Goal: Task Accomplishment & Management: Manage account settings

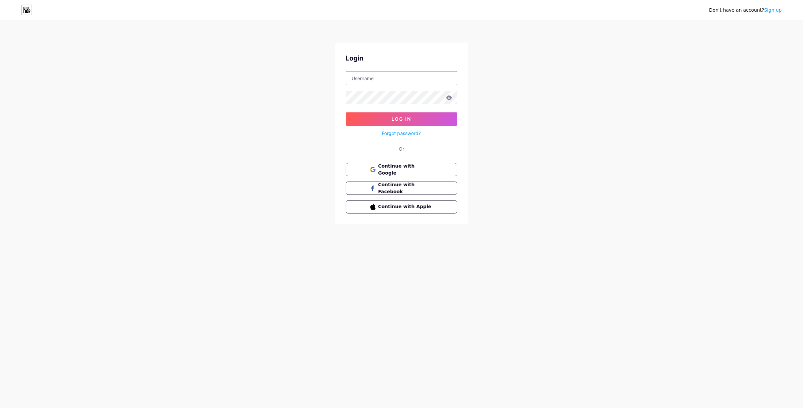
click at [373, 76] on input "text" at bounding box center [401, 77] width 111 height 13
type input "[EMAIL_ADDRESS][DOMAIN_NAME]"
click at [364, 121] on button "Log In" at bounding box center [401, 118] width 112 height 13
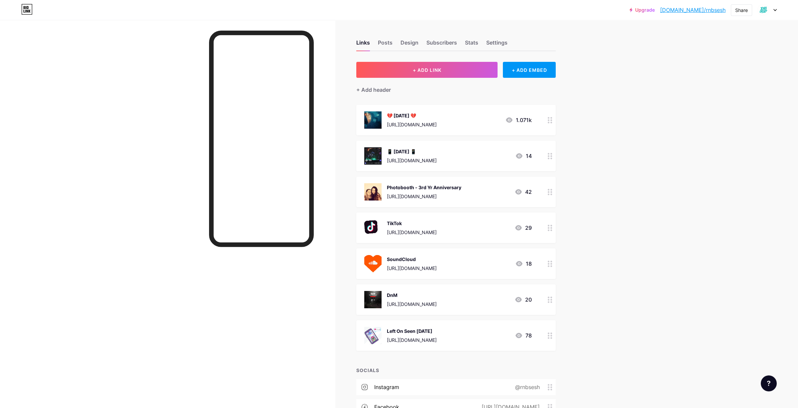
click at [436, 117] on div "💔 [DATE] 💔" at bounding box center [412, 115] width 50 height 7
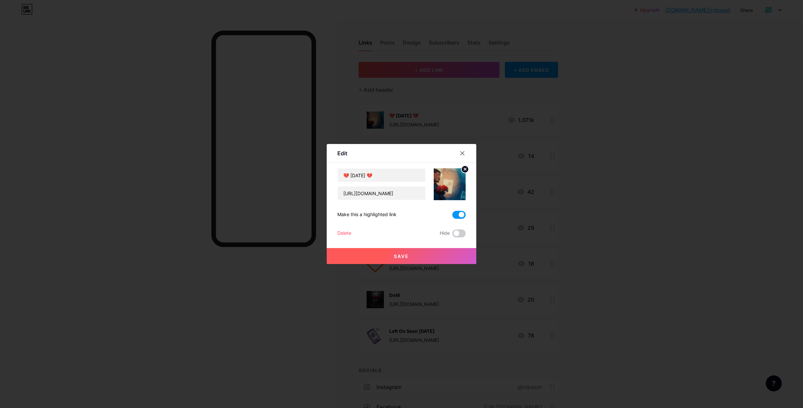
click at [461, 172] on icon at bounding box center [465, 169] width 8 height 8
click at [457, 180] on div "Picture" at bounding box center [450, 184] width 32 height 32
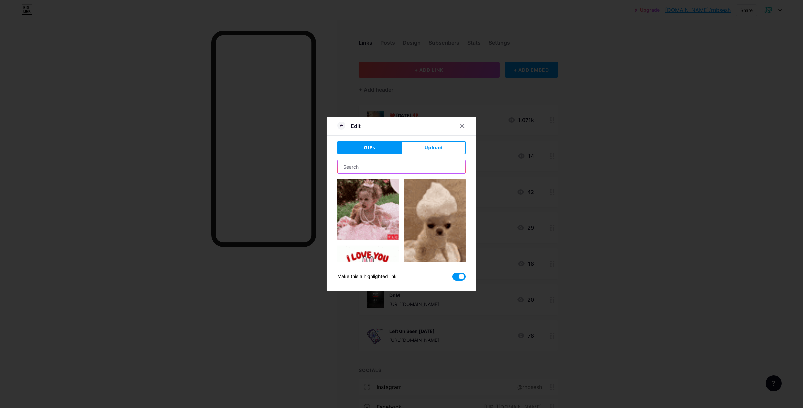
click at [416, 163] on input "text" at bounding box center [402, 166] width 128 height 13
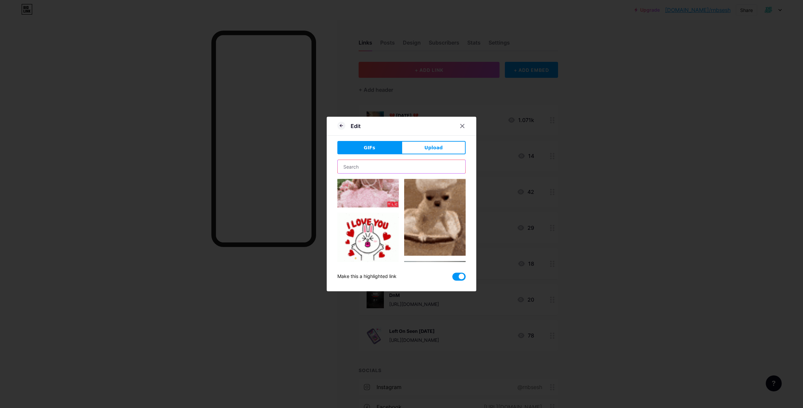
scroll to position [33, 0]
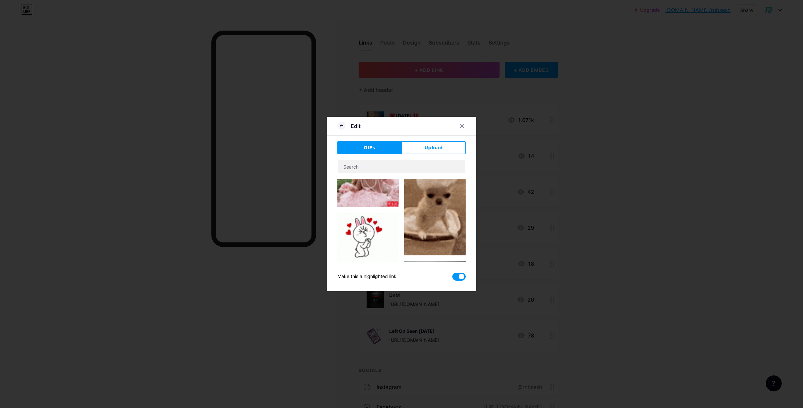
click at [356, 233] on img at bounding box center [367, 238] width 61 height 53
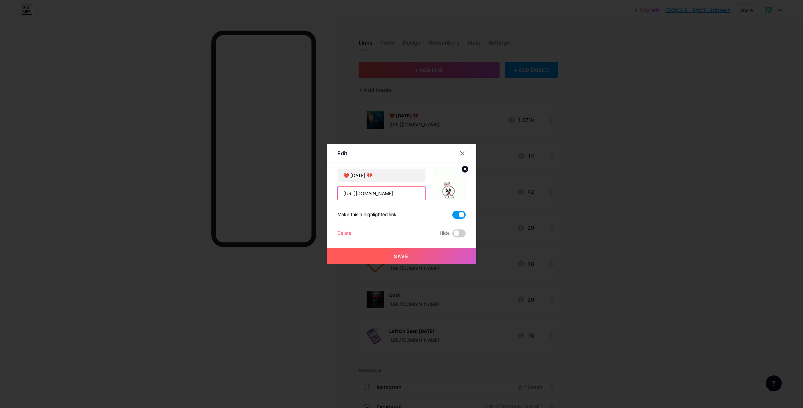
click at [405, 192] on input "[URL][DOMAIN_NAME]" at bounding box center [382, 192] width 88 height 13
paste input "romance-breakups-tickets-164571485041"
type input "[URL][DOMAIN_NAME]"
click at [355, 175] on input "💔 [DATE] 💔" at bounding box center [382, 174] width 88 height 13
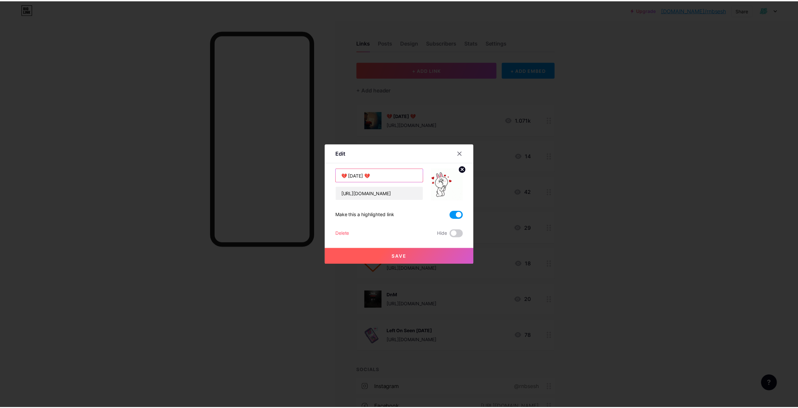
scroll to position [0, 0]
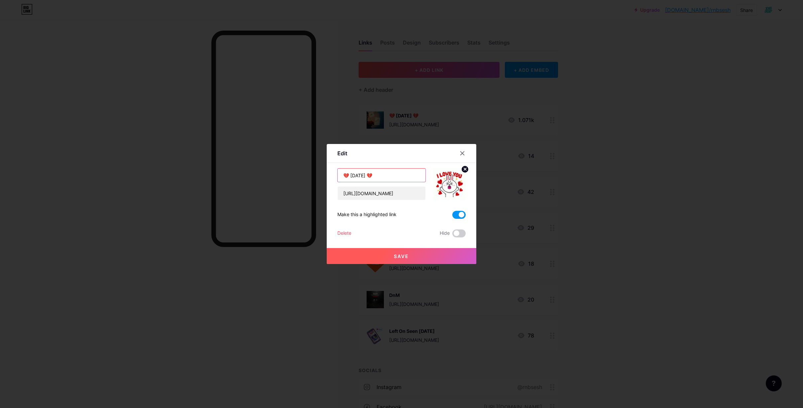
click at [361, 175] on input "💔 [DATE] 💔" at bounding box center [382, 174] width 88 height 13
type input "💔 [DATE] 💔"
click at [406, 250] on button "Save" at bounding box center [401, 256] width 149 height 16
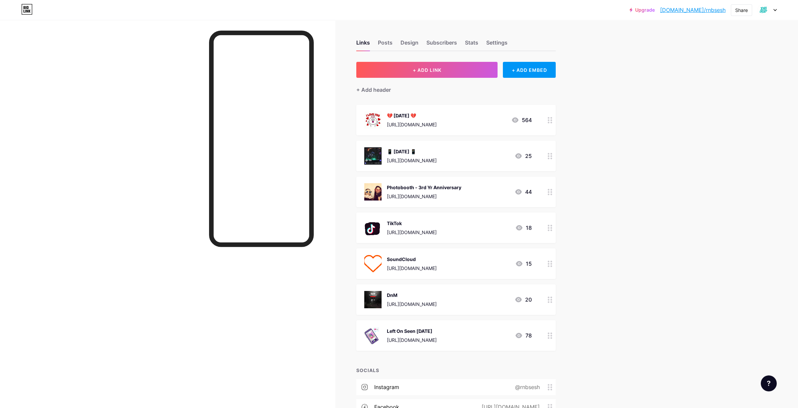
click at [436, 154] on div "📱 [DATE] 📱 [URL][DOMAIN_NAME]" at bounding box center [412, 155] width 50 height 17
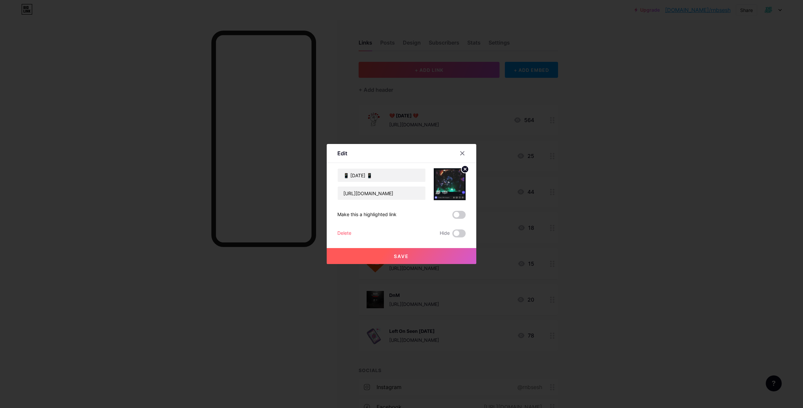
click at [343, 232] on div "Delete" at bounding box center [344, 233] width 14 height 8
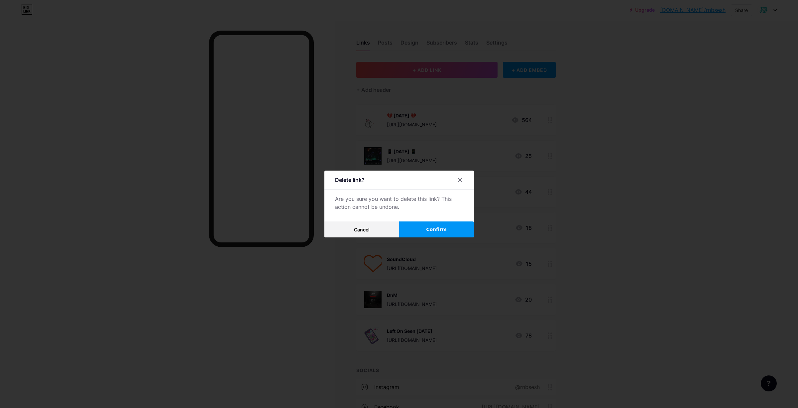
click at [413, 226] on button "Confirm" at bounding box center [436, 229] width 75 height 16
